Goal: Task Accomplishment & Management: Use online tool/utility

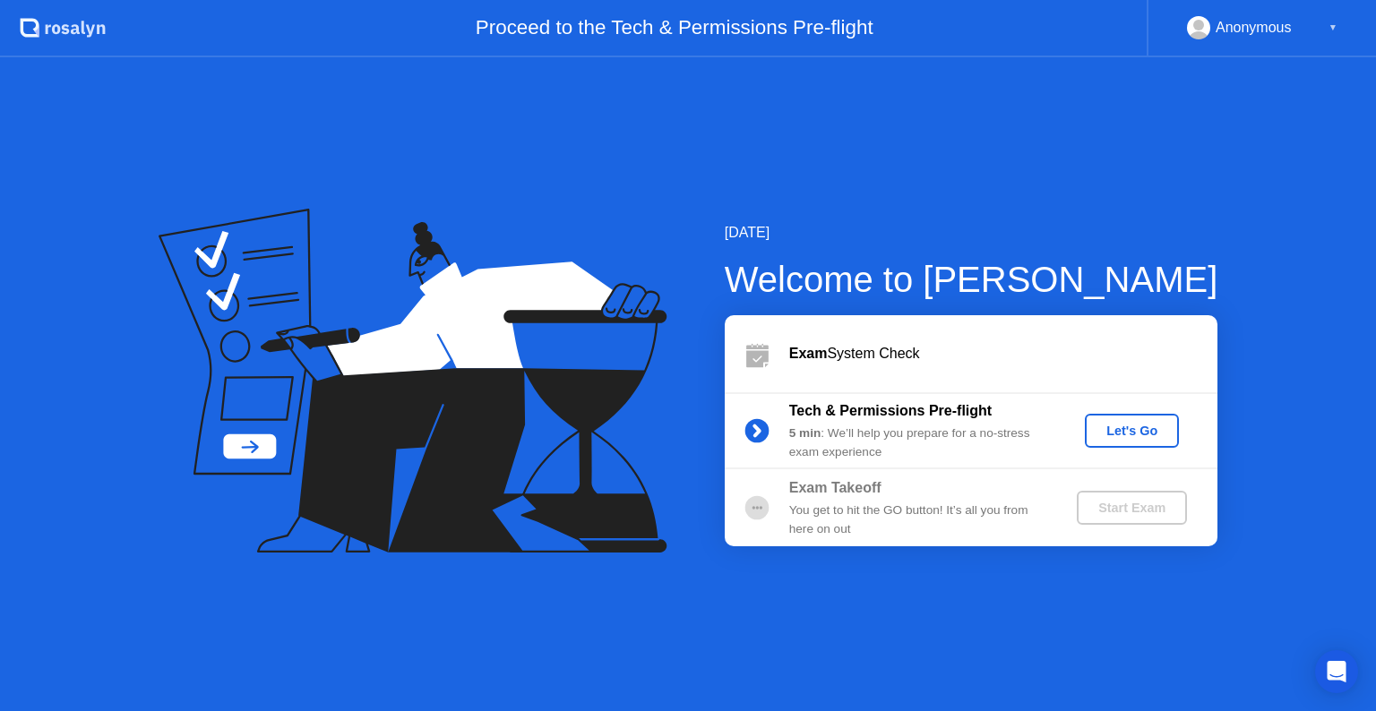
click at [1148, 435] on div "Let's Go" at bounding box center [1132, 431] width 80 height 14
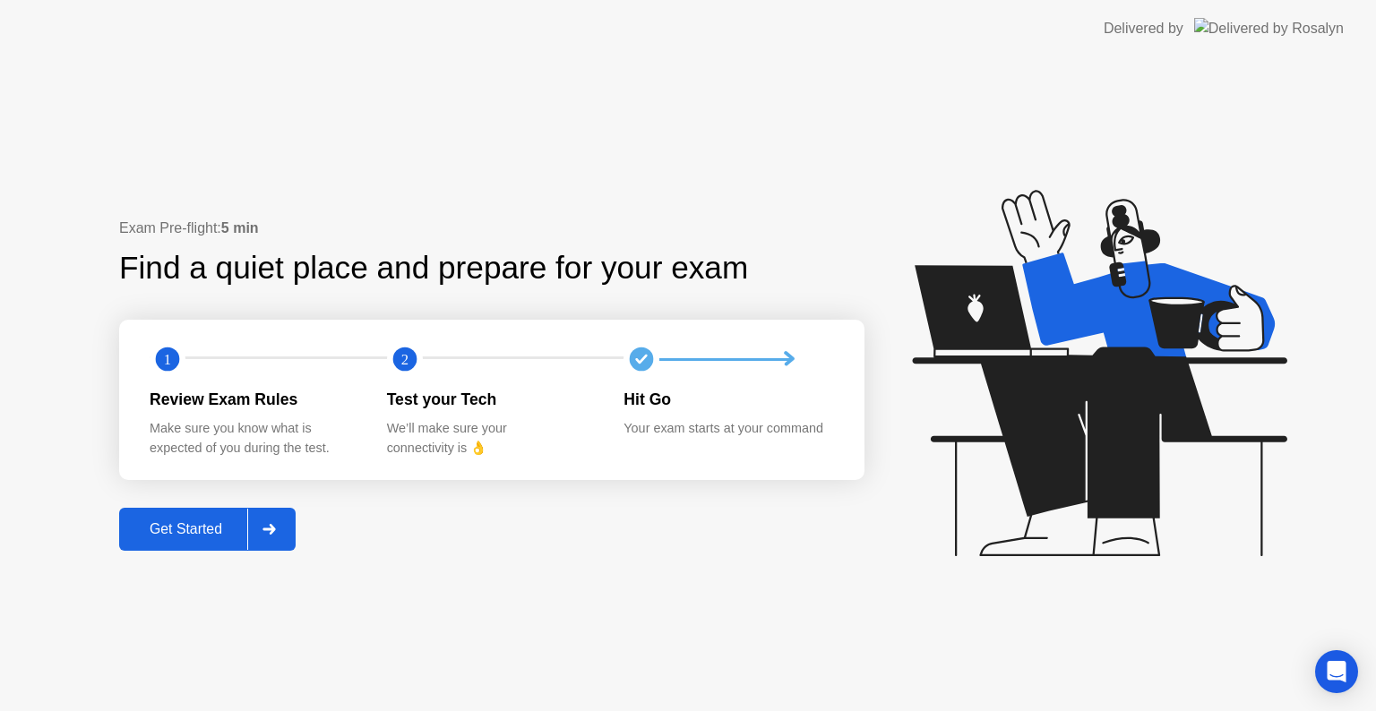
click at [176, 527] on div "Get Started" at bounding box center [186, 529] width 123 height 16
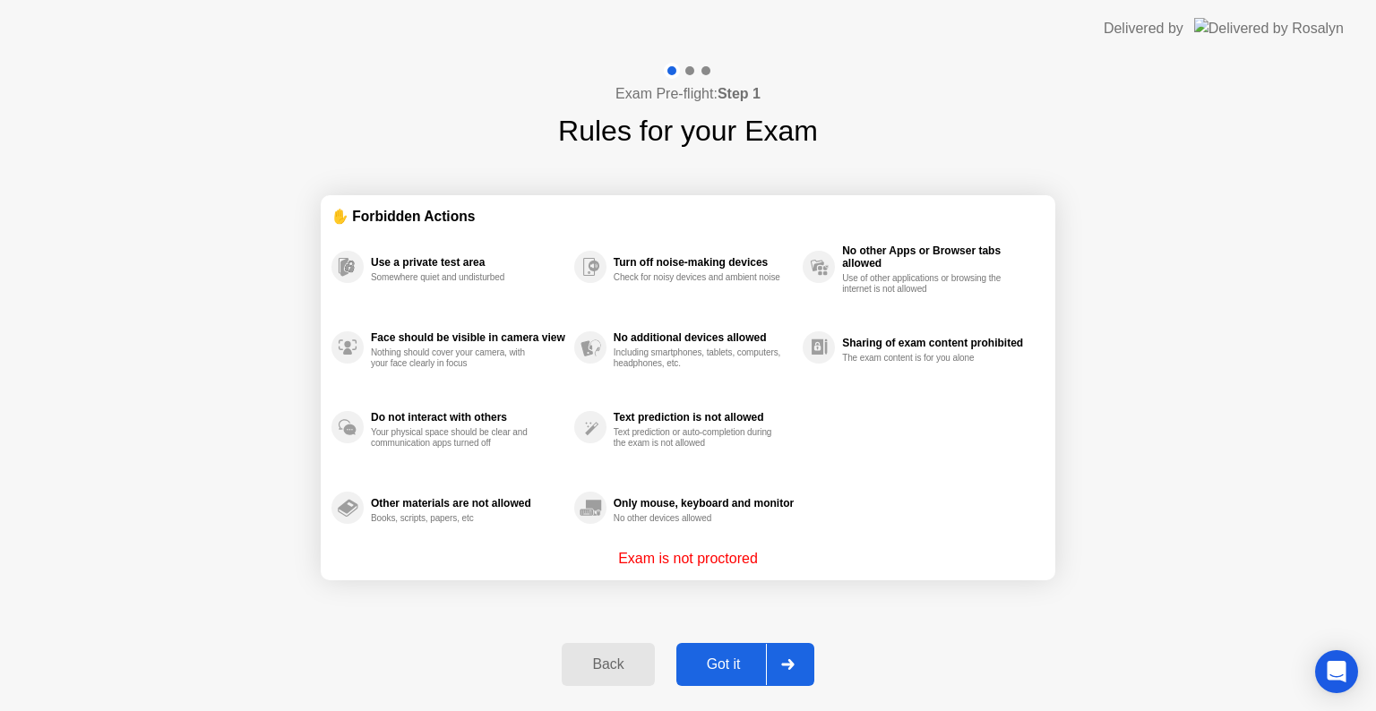
click at [706, 668] on div "Got it" at bounding box center [724, 665] width 84 height 16
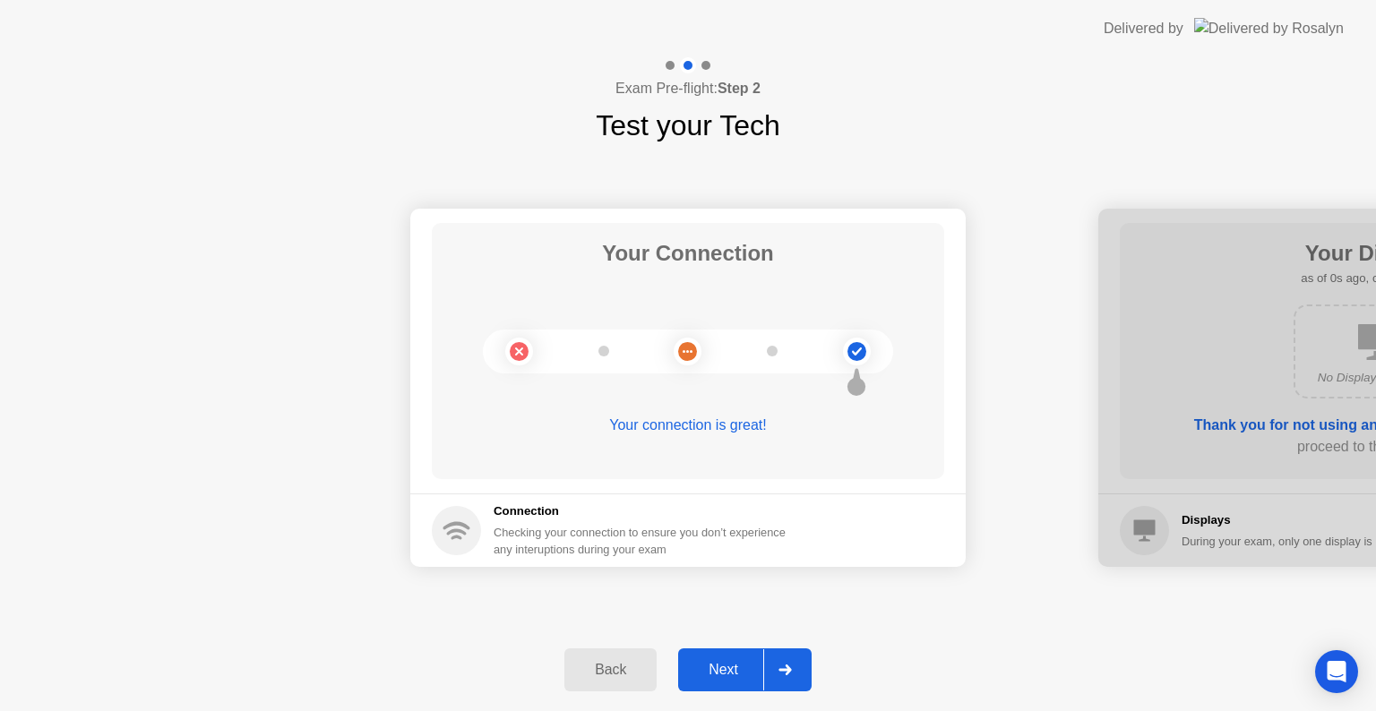
click at [720, 668] on div "Next" at bounding box center [723, 670] width 80 height 16
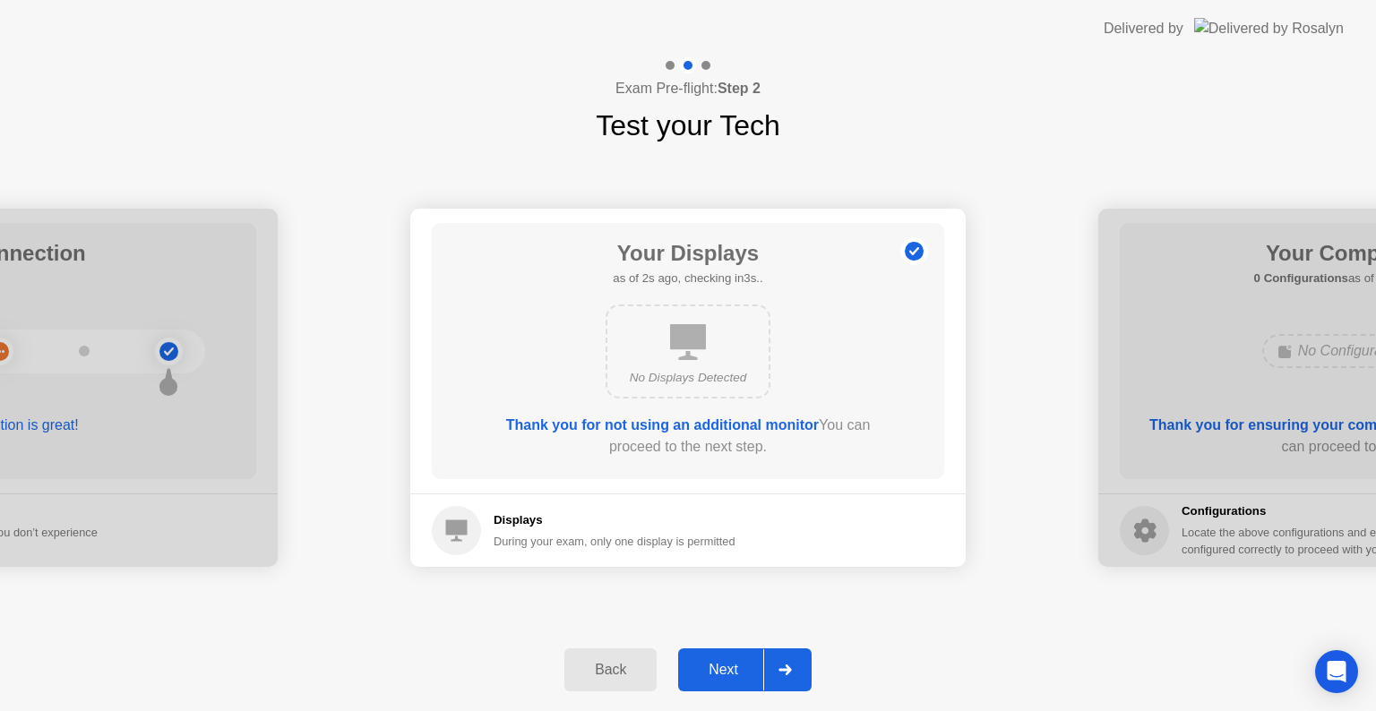
click at [720, 668] on div "Next" at bounding box center [723, 670] width 80 height 16
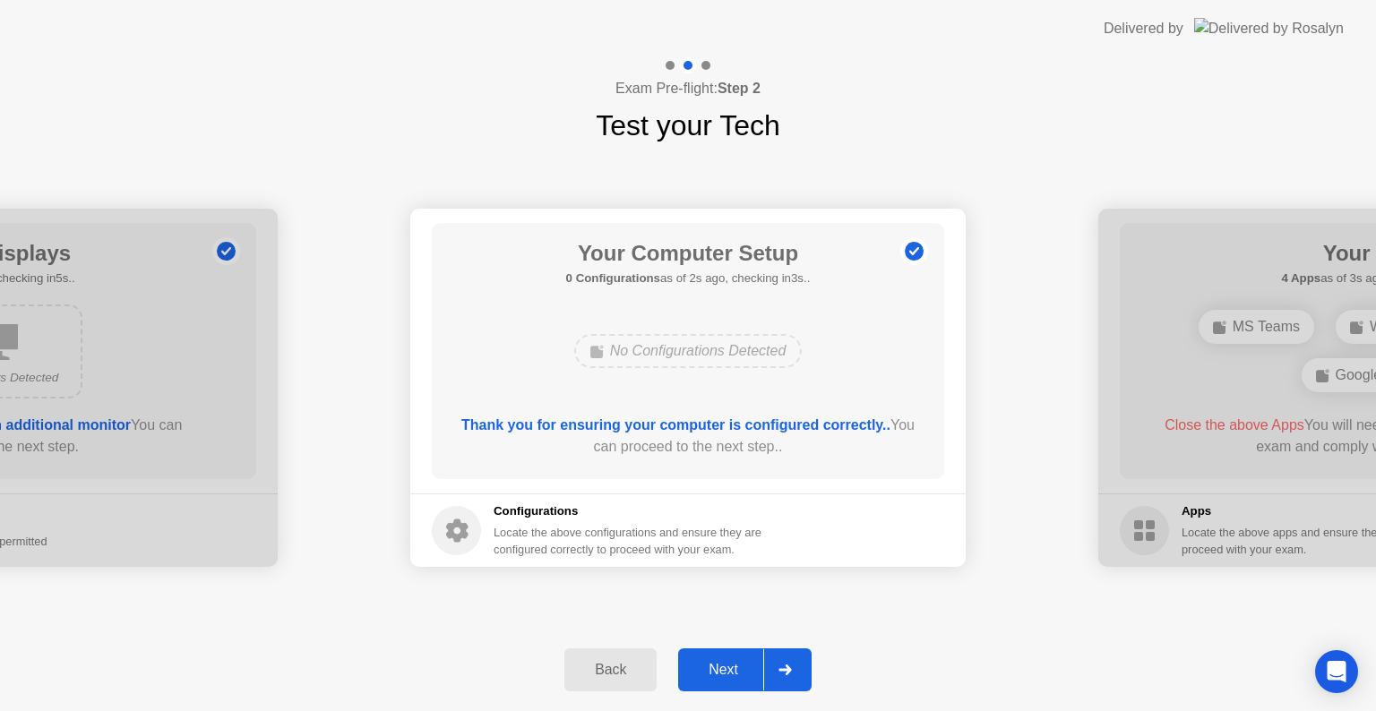
click at [720, 668] on div "Next" at bounding box center [723, 670] width 80 height 16
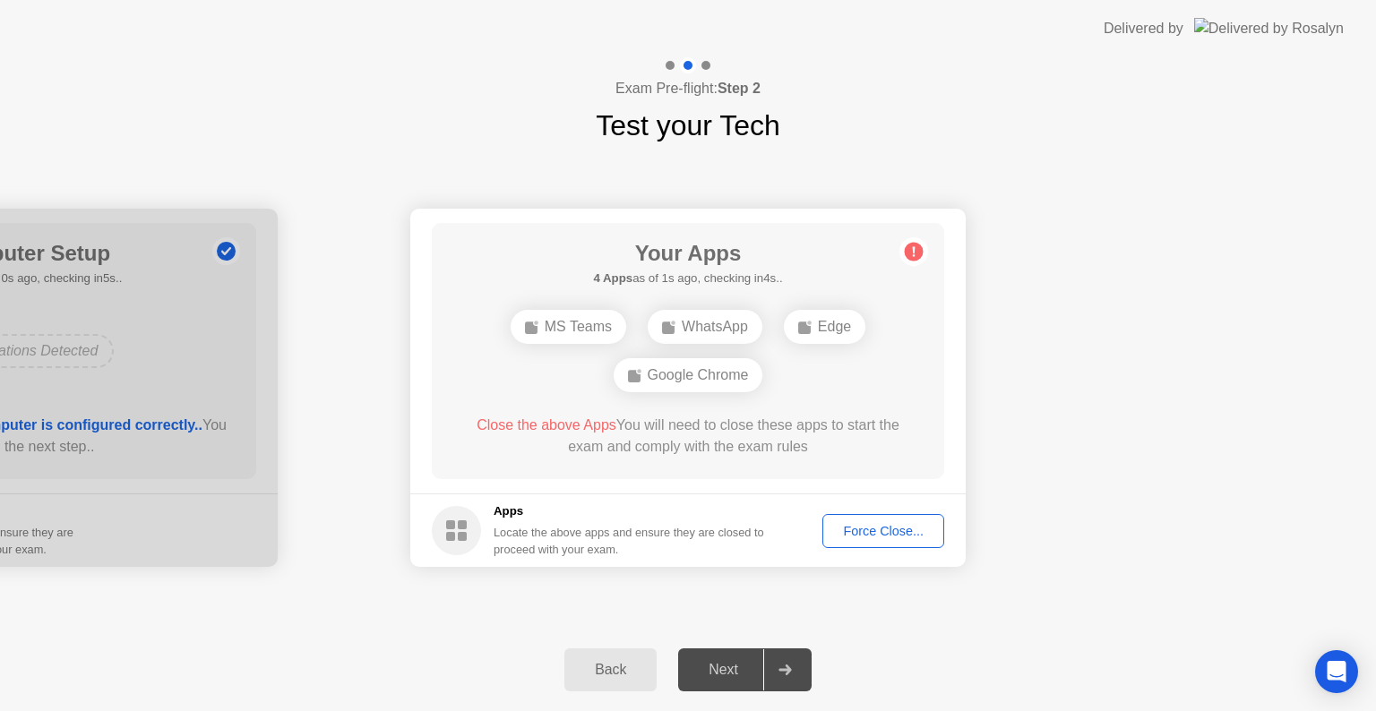
click at [860, 527] on div "Force Close..." at bounding box center [883, 531] width 109 height 14
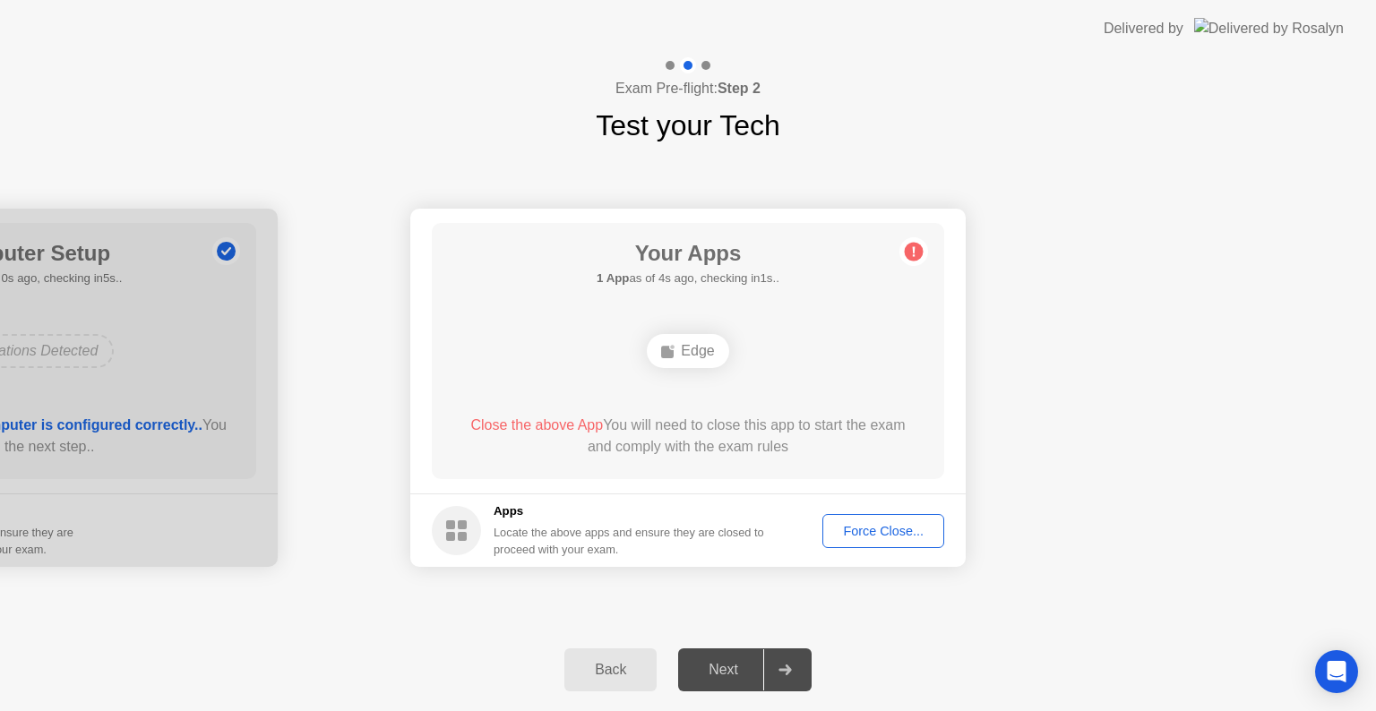
click at [850, 538] on div "Force Close..." at bounding box center [883, 531] width 109 height 14
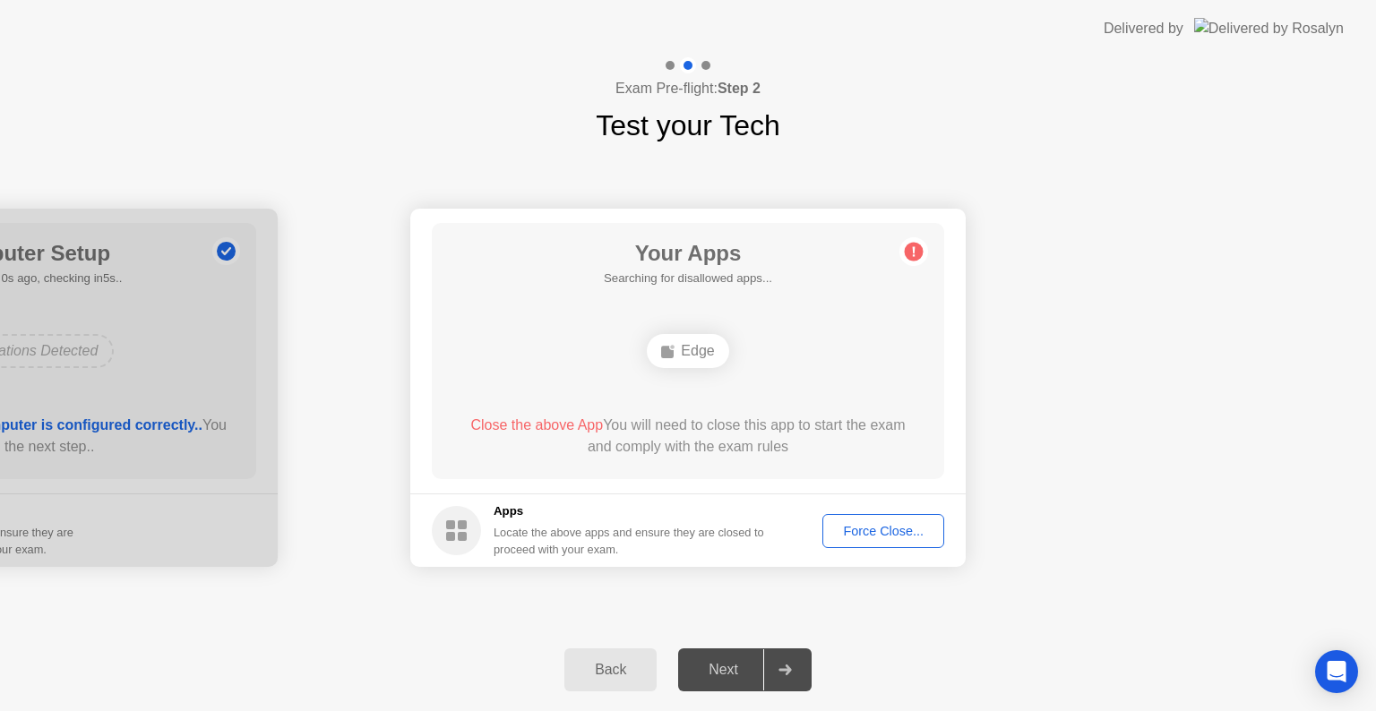
click at [838, 289] on div "Your Apps Searching for disallowed apps... Edge Close the above App You will ne…" at bounding box center [688, 351] width 512 height 256
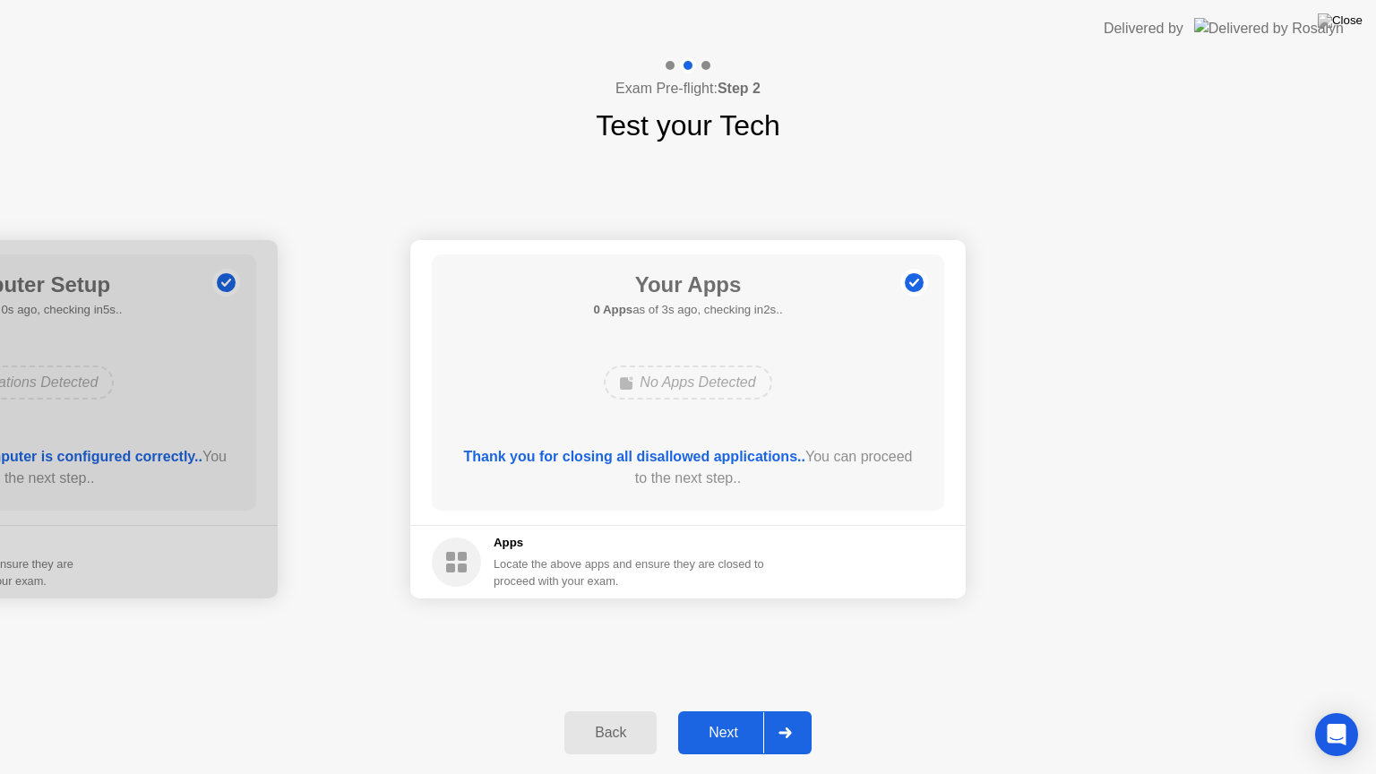
click at [722, 710] on div "Next" at bounding box center [723, 733] width 80 height 16
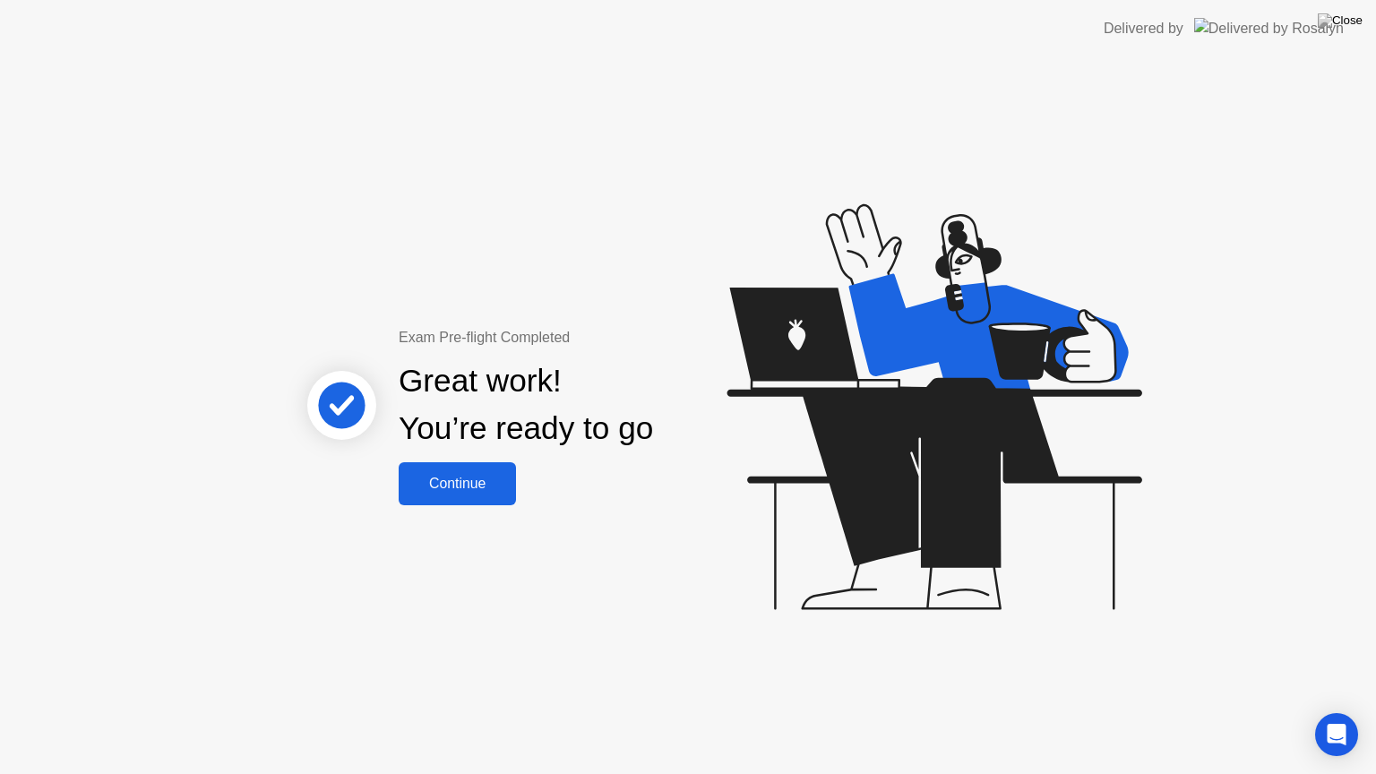
click at [465, 501] on button "Continue" at bounding box center [457, 483] width 117 height 43
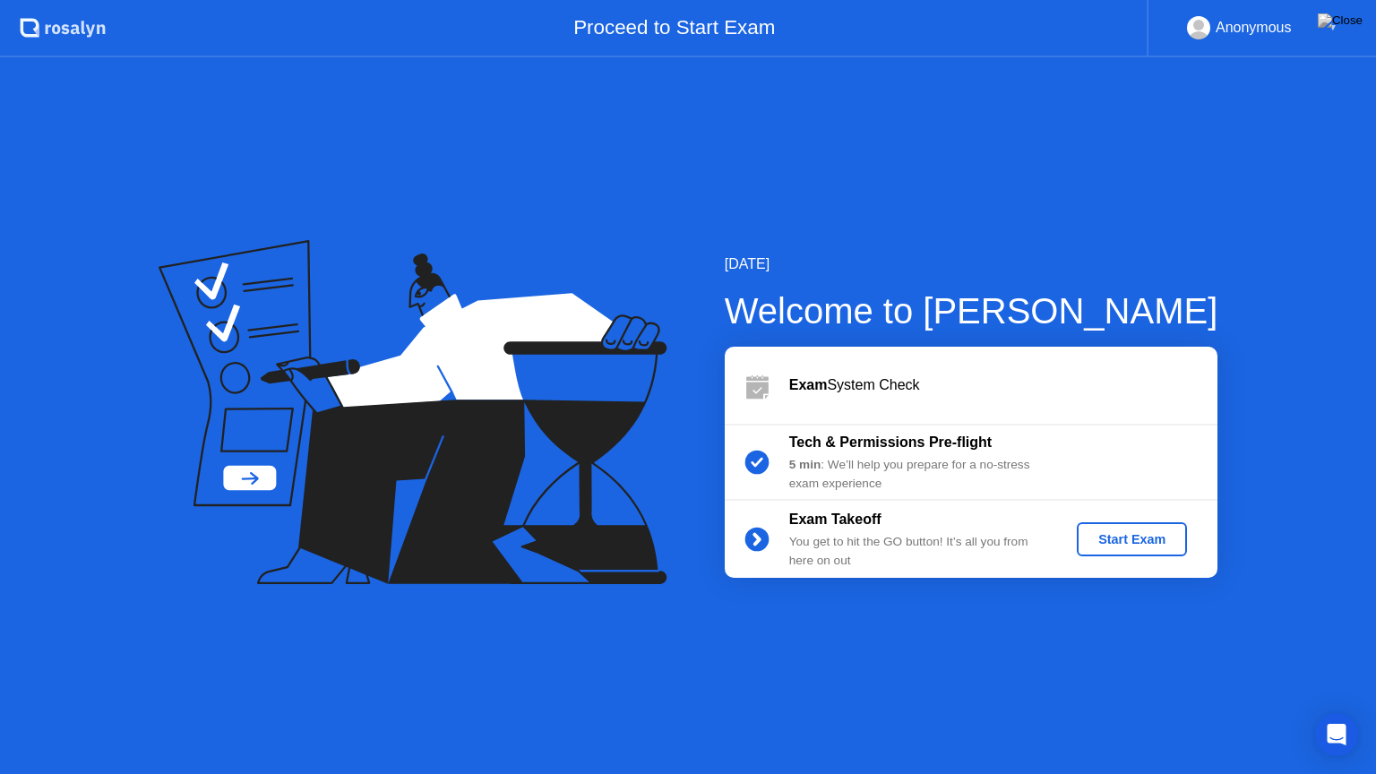
click at [1127, 550] on button "Start Exam" at bounding box center [1132, 539] width 110 height 34
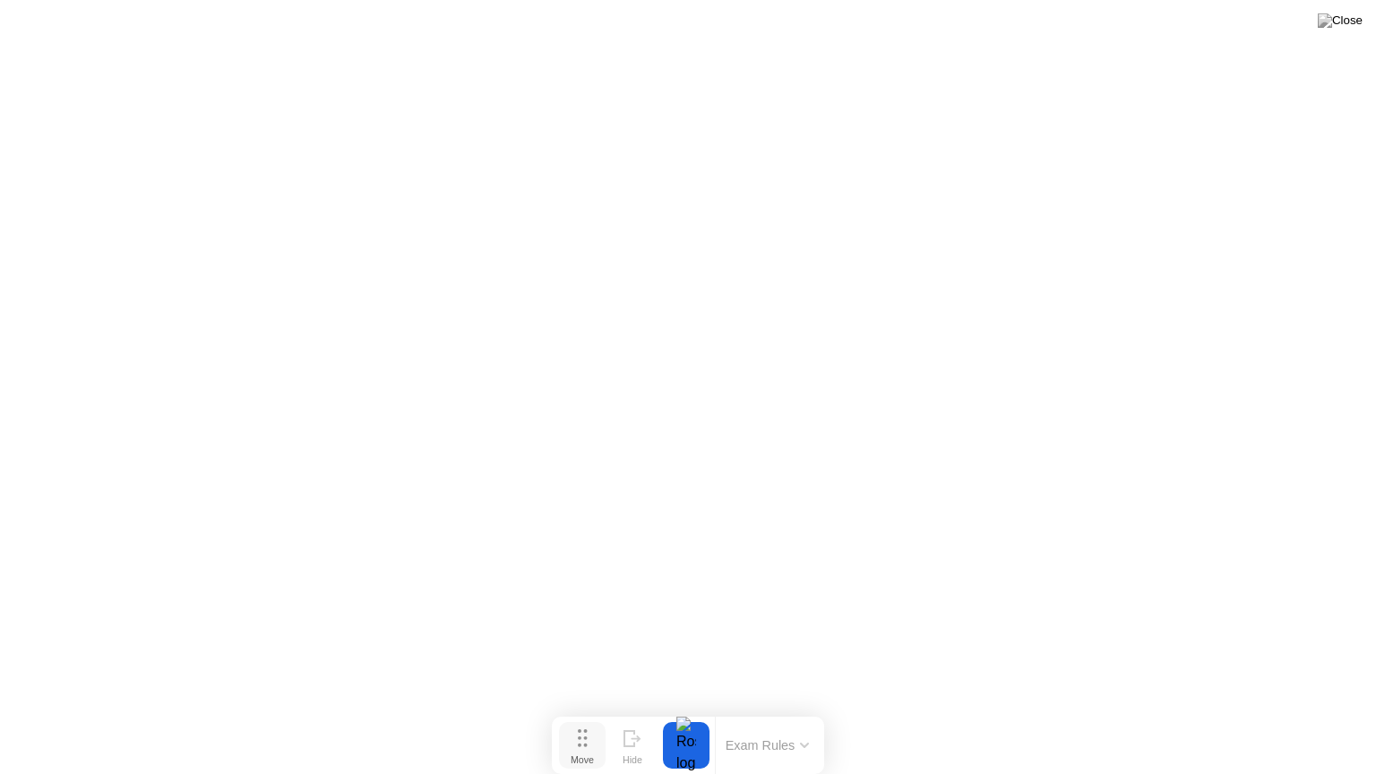
click at [582, 710] on div "Move" at bounding box center [582, 759] width 23 height 11
click at [576, 710] on button "Move" at bounding box center [582, 745] width 47 height 47
click at [807, 710] on button "Exam Rules" at bounding box center [767, 745] width 95 height 16
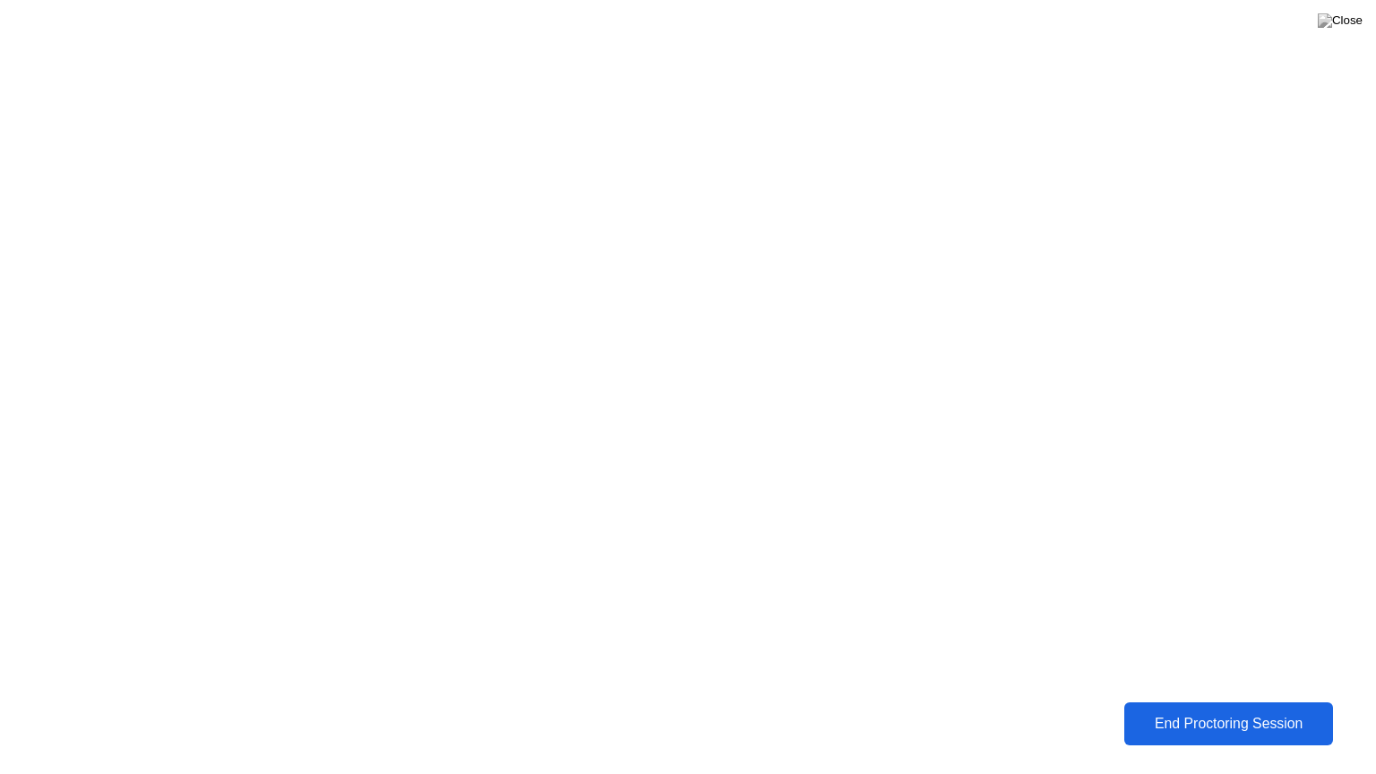
click at [1136, 710] on div "End Proctoring Session" at bounding box center [1228, 724] width 198 height 16
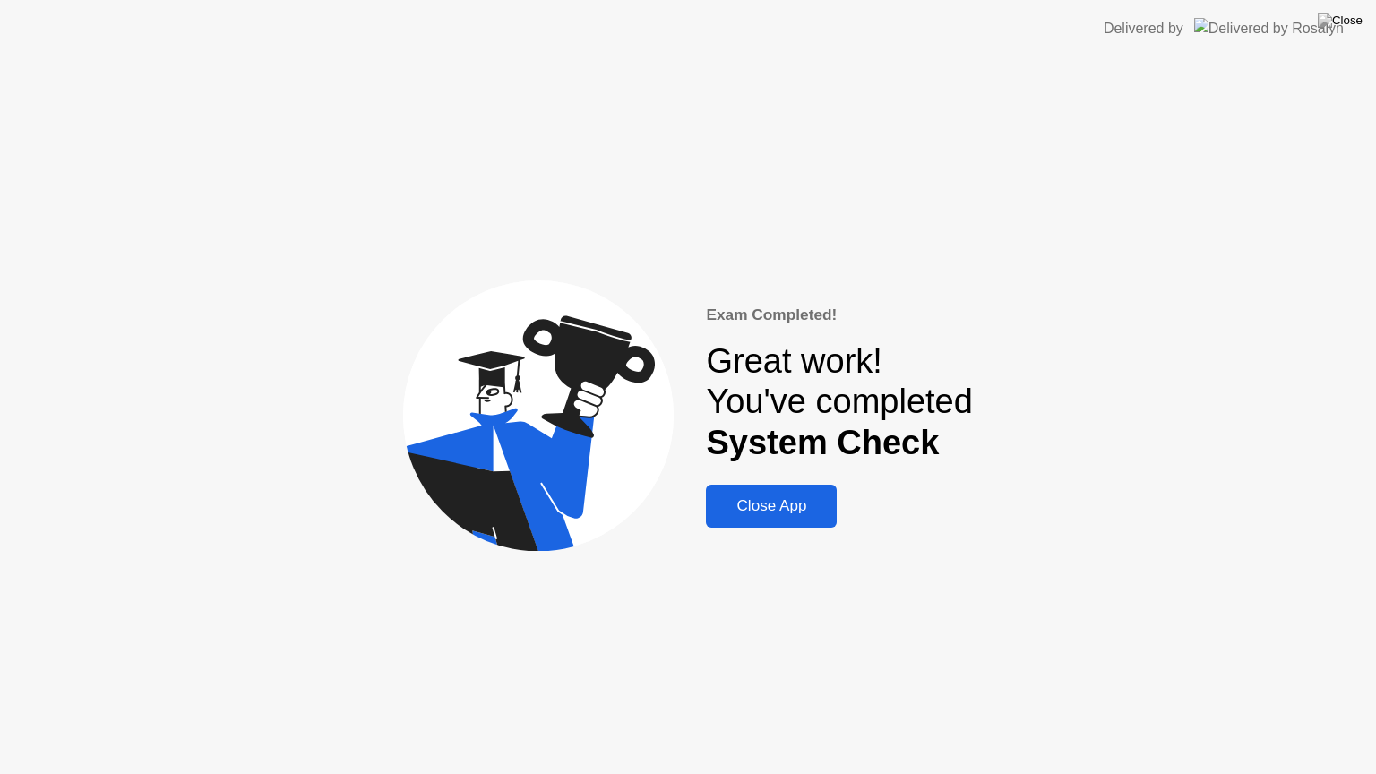
click at [809, 510] on div "Close App" at bounding box center [771, 506] width 120 height 18
